Goal: Information Seeking & Learning: Check status

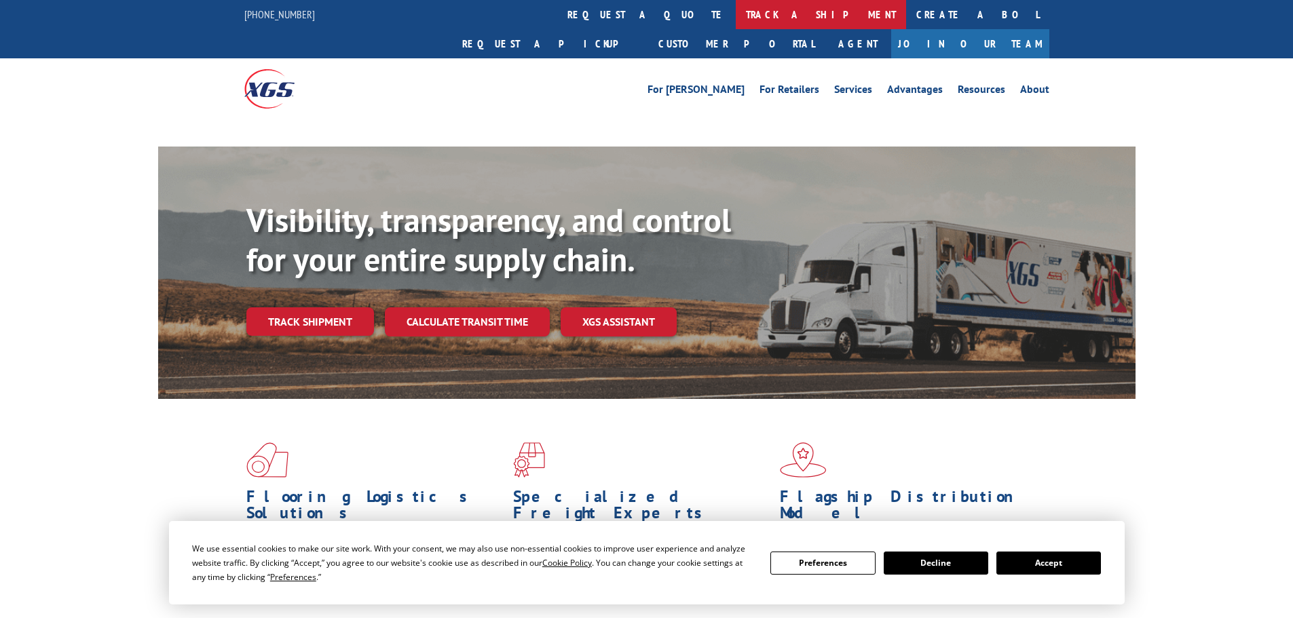
click at [736, 16] on link "track a shipment" at bounding box center [821, 14] width 170 height 29
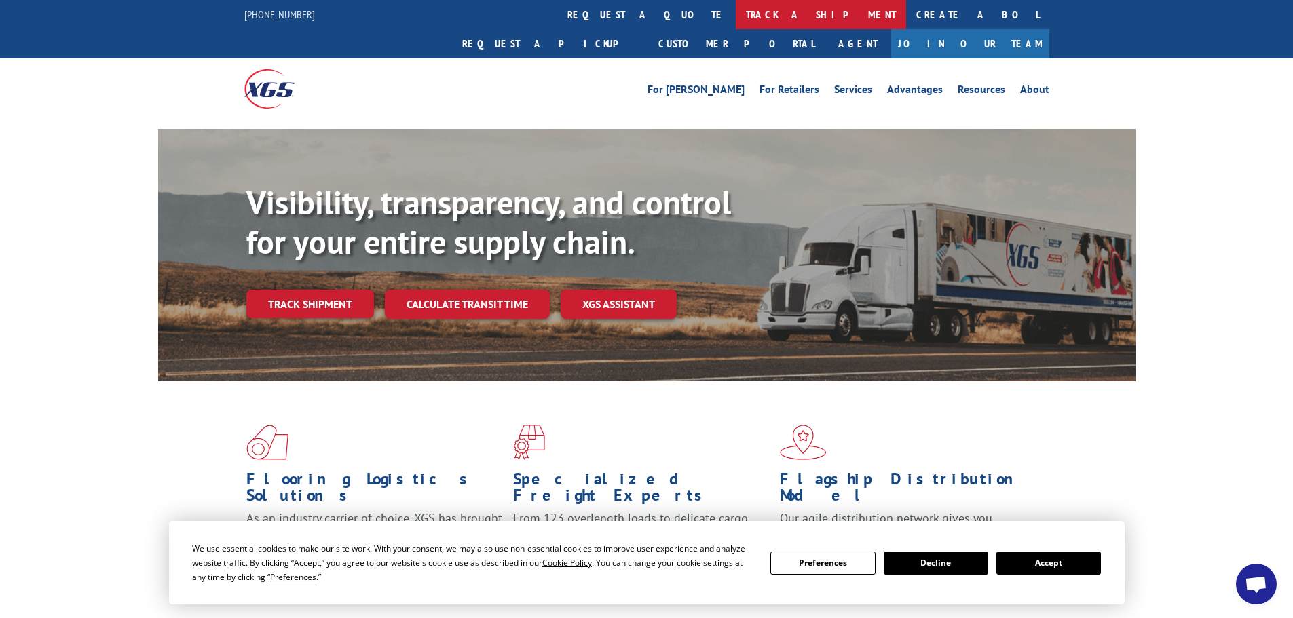
click at [736, 16] on link "track a shipment" at bounding box center [821, 14] width 170 height 29
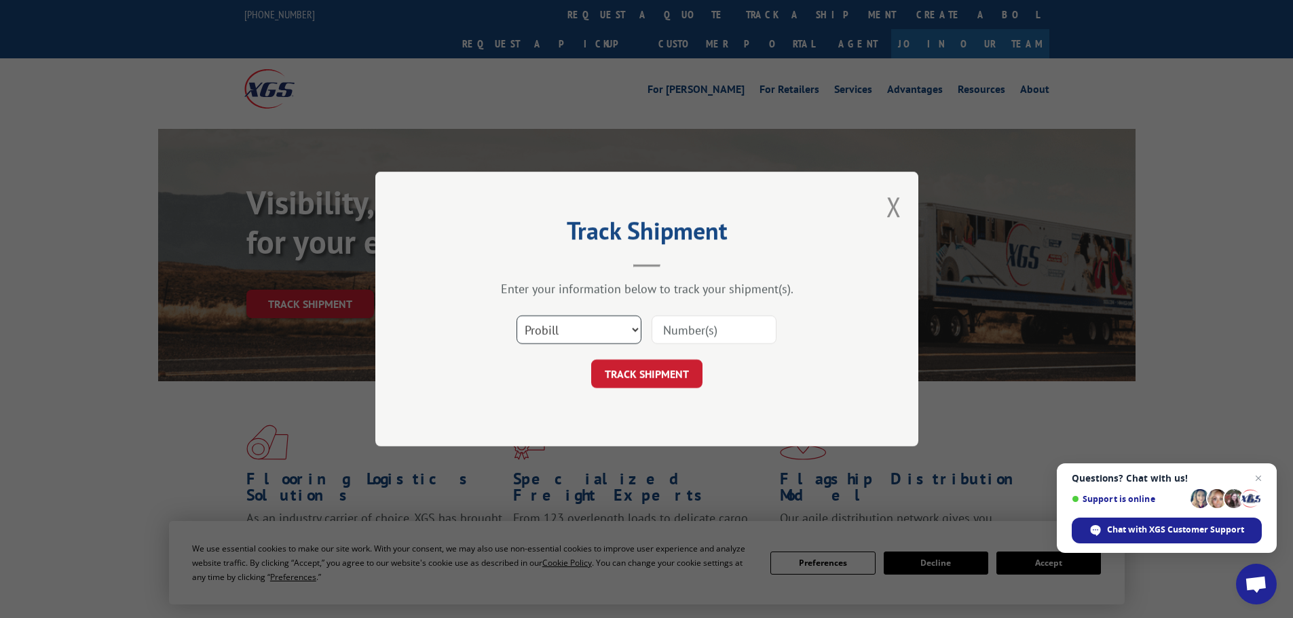
click at [568, 324] on select "Select category... Probill BOL PO" at bounding box center [578, 330] width 125 height 29
select select "bol"
click at [516, 316] on select "Select category... Probill BOL PO" at bounding box center [578, 330] width 125 height 29
click at [689, 329] on input at bounding box center [713, 330] width 125 height 29
paste input "7041148"
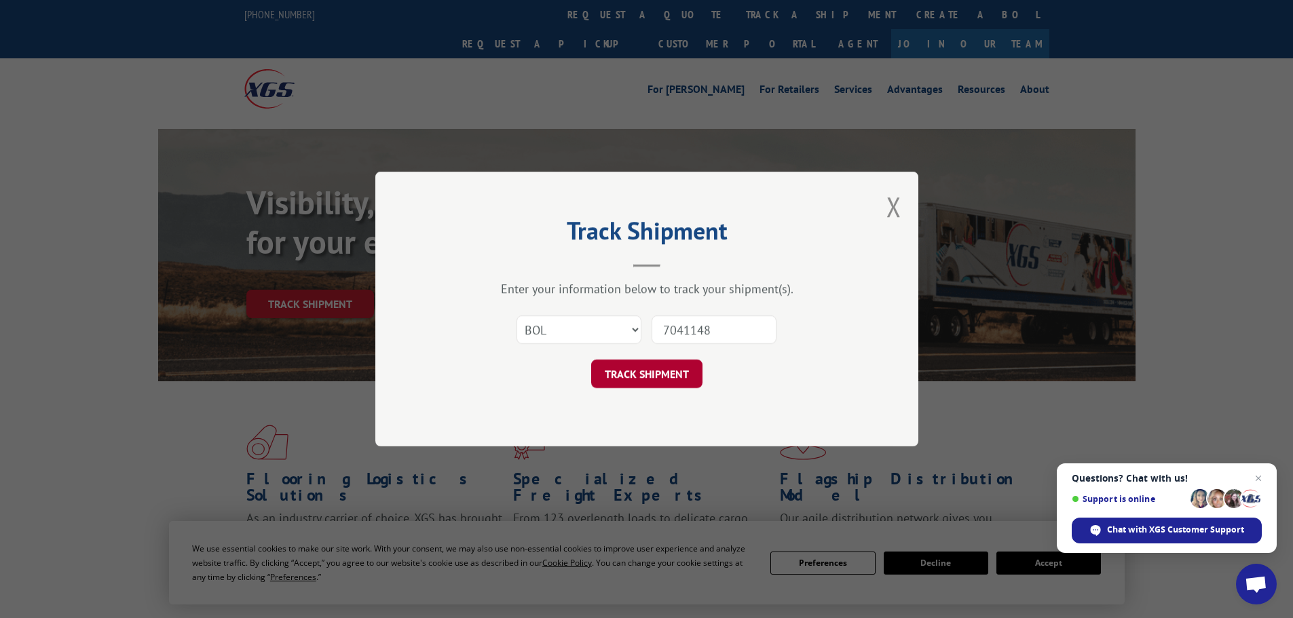
type input "7041148"
click at [656, 377] on button "TRACK SHIPMENT" at bounding box center [646, 374] width 111 height 29
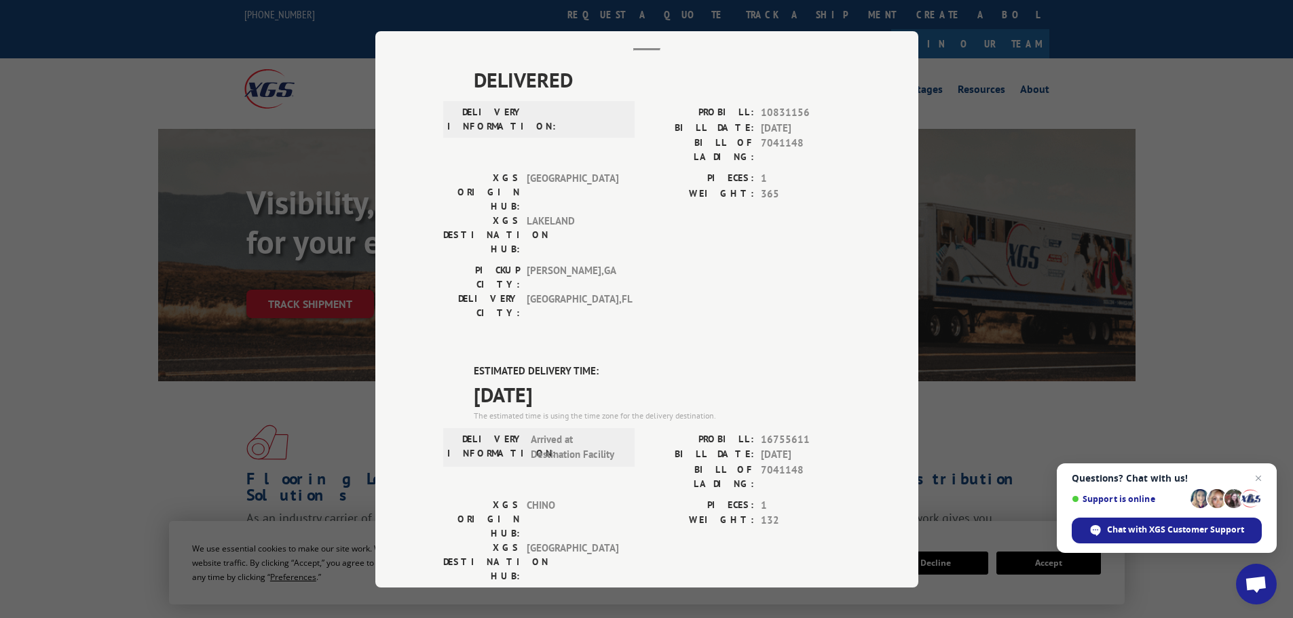
scroll to position [204, 0]
